Goal: Find specific page/section: Find specific page/section

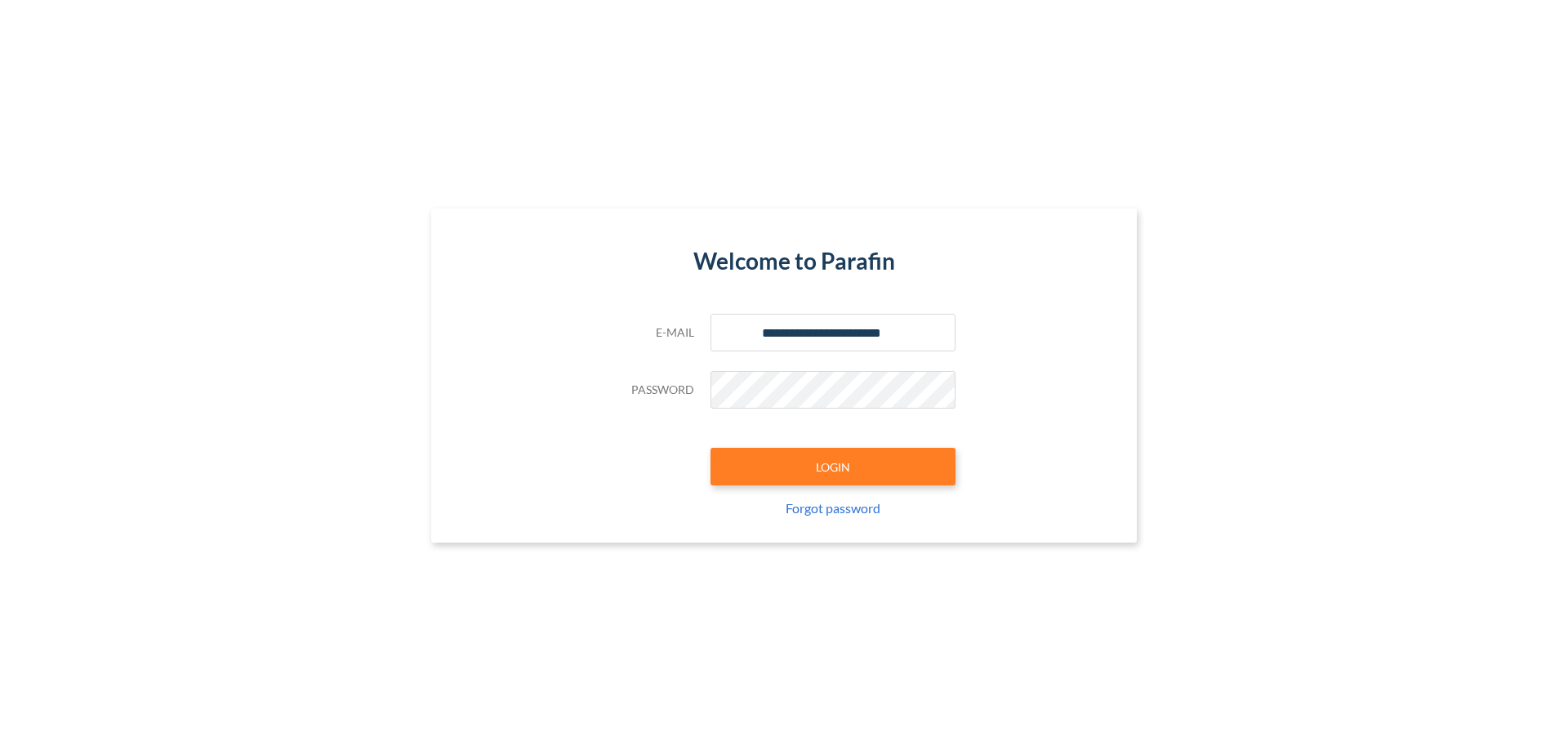
type input "**********"
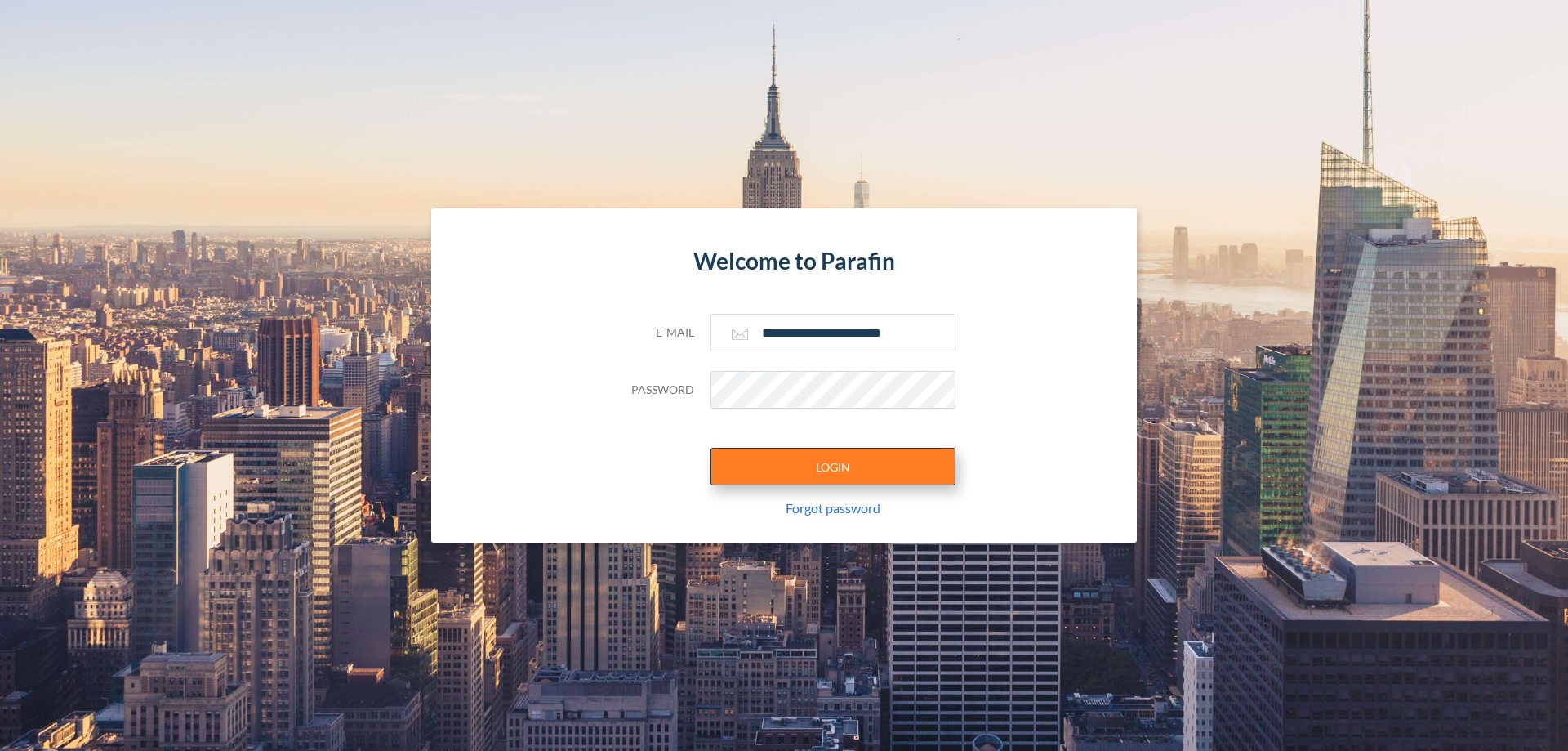
click at [832, 466] on button "LOGIN" at bounding box center [832, 466] width 245 height 38
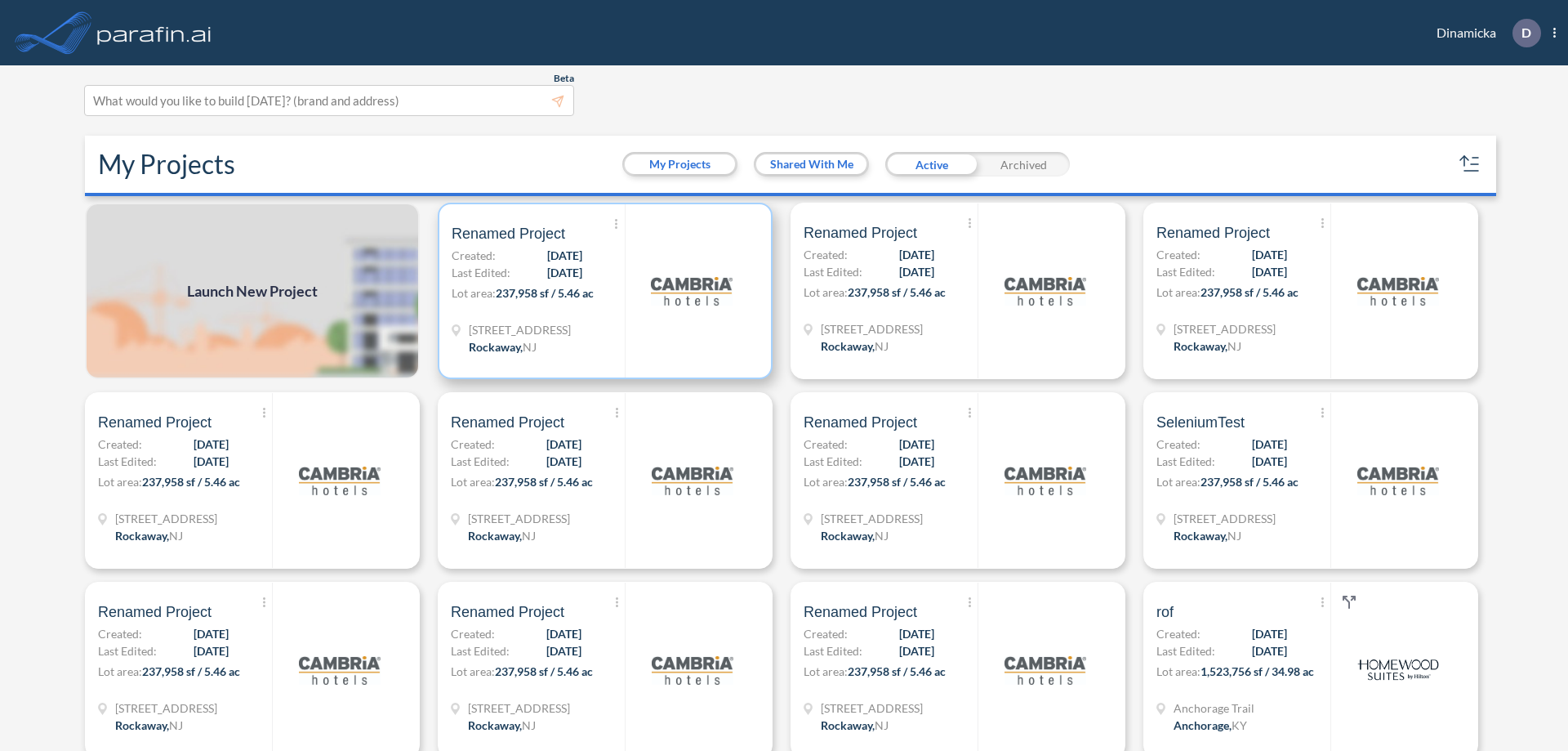
scroll to position [4, 0]
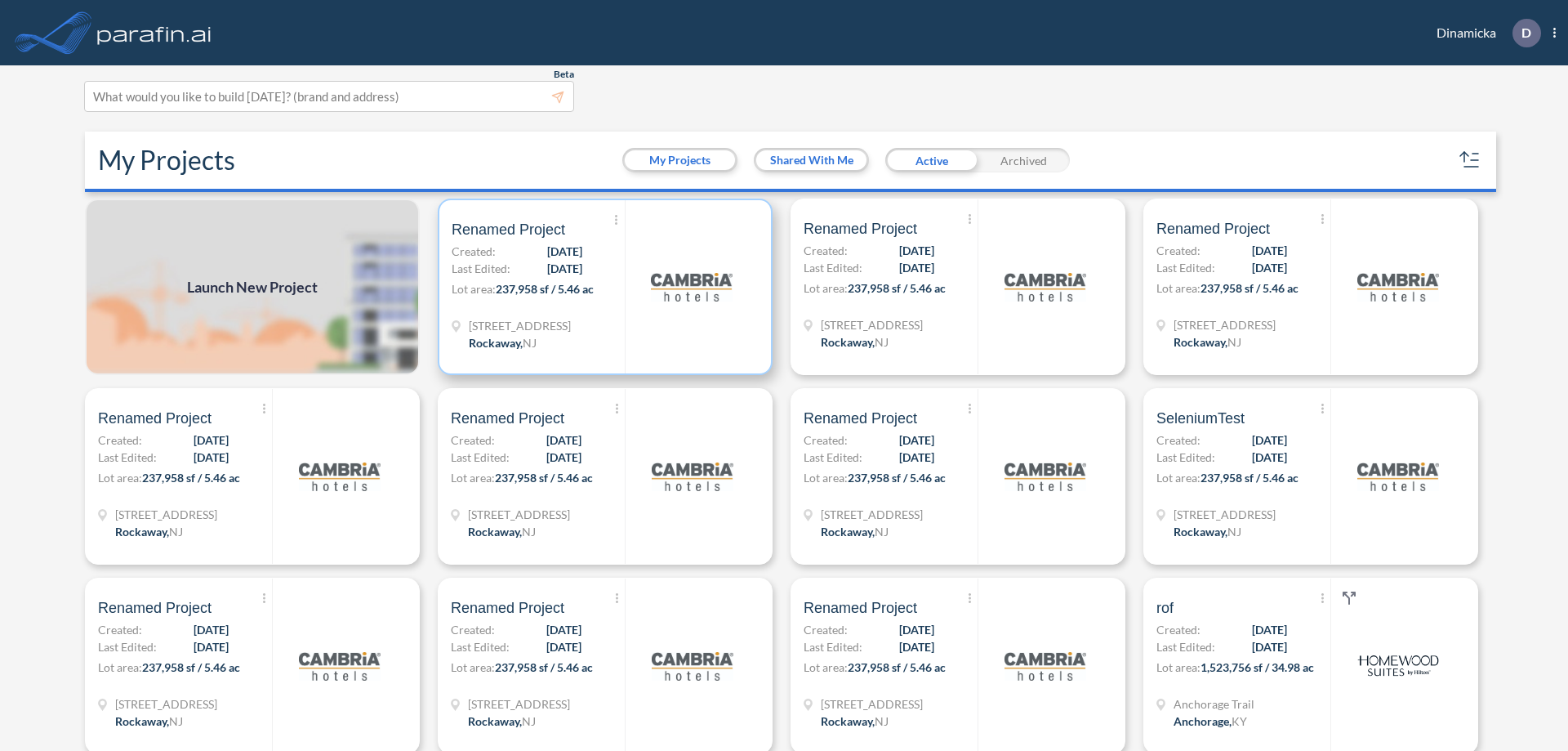
click at [601, 287] on p "Lot area: 237,958 sf / 5.46 ac" at bounding box center [538, 291] width 173 height 23
